Goal: Transaction & Acquisition: Book appointment/travel/reservation

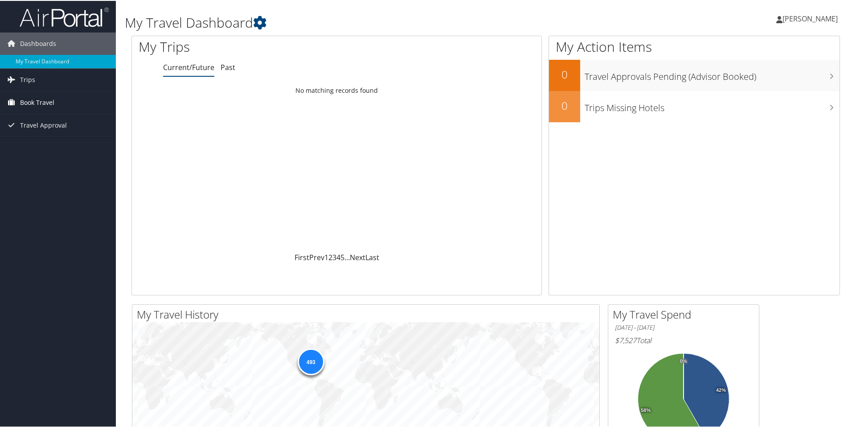
click at [42, 106] on span "Book Travel" at bounding box center [37, 101] width 34 height 22
click at [40, 145] on link "Book/Manage Online Trips" at bounding box center [58, 146] width 116 height 13
click at [62, 145] on link "Book/Manage Online Trips" at bounding box center [58, 146] width 116 height 13
click at [58, 146] on link "Book/Manage Online Trips" at bounding box center [58, 146] width 116 height 13
click at [35, 150] on link "Book/Manage Online Trips" at bounding box center [58, 146] width 116 height 13
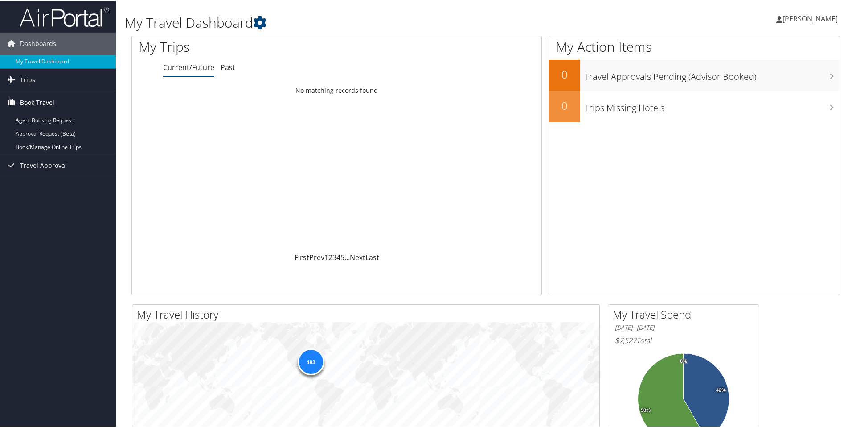
click at [41, 99] on span "Book Travel" at bounding box center [37, 101] width 34 height 22
click at [36, 147] on link "Book/Manage Online Trips" at bounding box center [58, 146] width 116 height 13
click at [48, 148] on link "Book/Manage Online Trips" at bounding box center [58, 146] width 116 height 13
click at [29, 152] on link "Book/Manage Online Trips" at bounding box center [58, 146] width 116 height 13
